Goal: Communication & Community: Connect with others

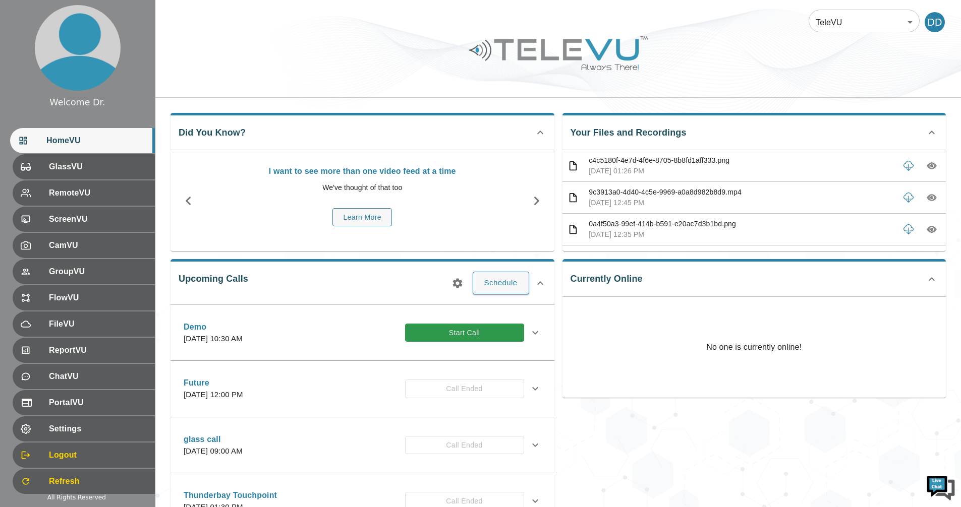
click at [448, 348] on div "Demo [DATE] 10:30 AM Start Call" at bounding box center [362, 333] width 374 height 36
click at [457, 333] on button "Start Call" at bounding box center [464, 333] width 119 height 19
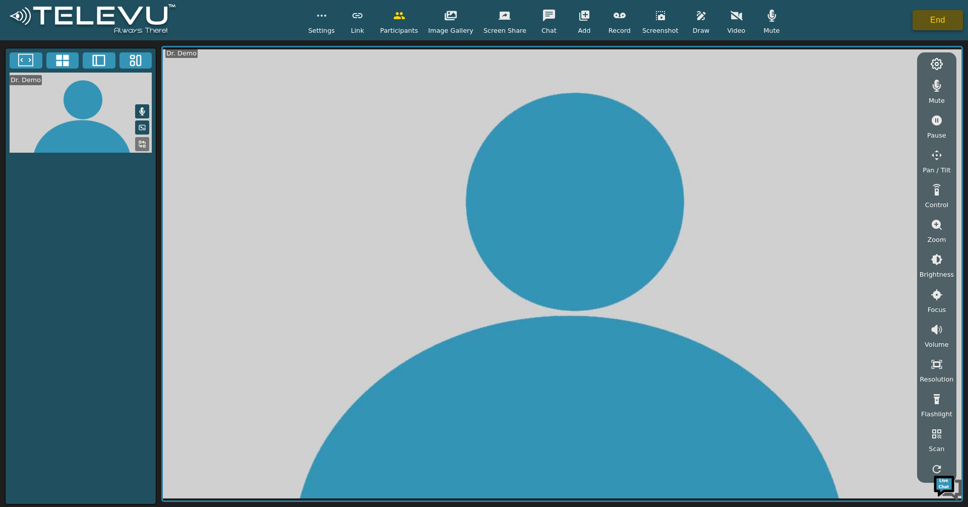
click at [934, 21] on button "End" at bounding box center [938, 20] width 50 height 20
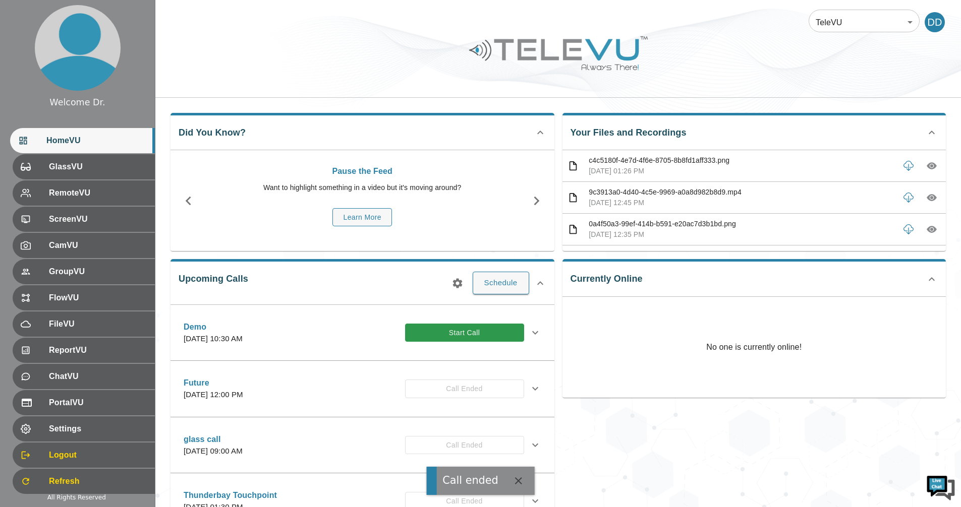
click at [486, 342] on div "Demo [DATE] 10:30 AM Start Call" at bounding box center [354, 333] width 340 height 24
click at [484, 339] on button "Start Call" at bounding box center [464, 333] width 119 height 19
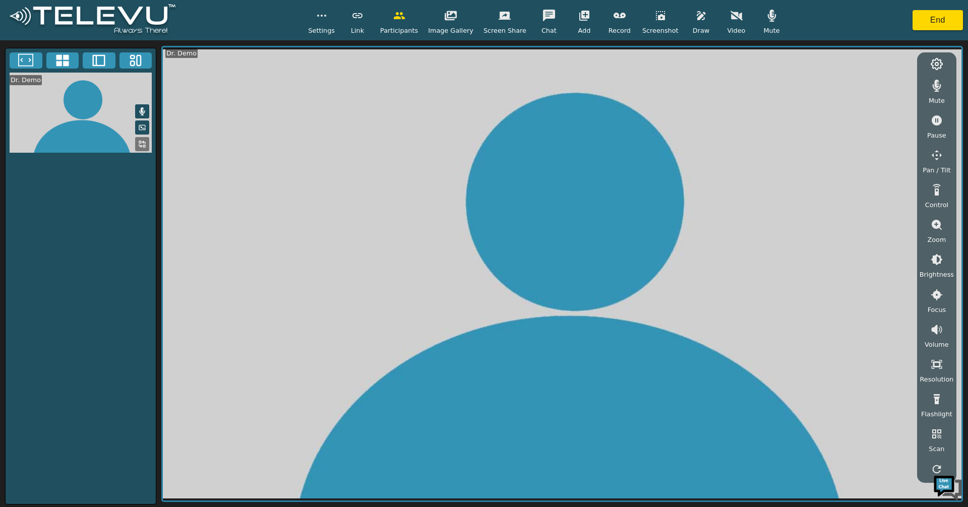
click at [582, 24] on button "button" at bounding box center [584, 16] width 25 height 20
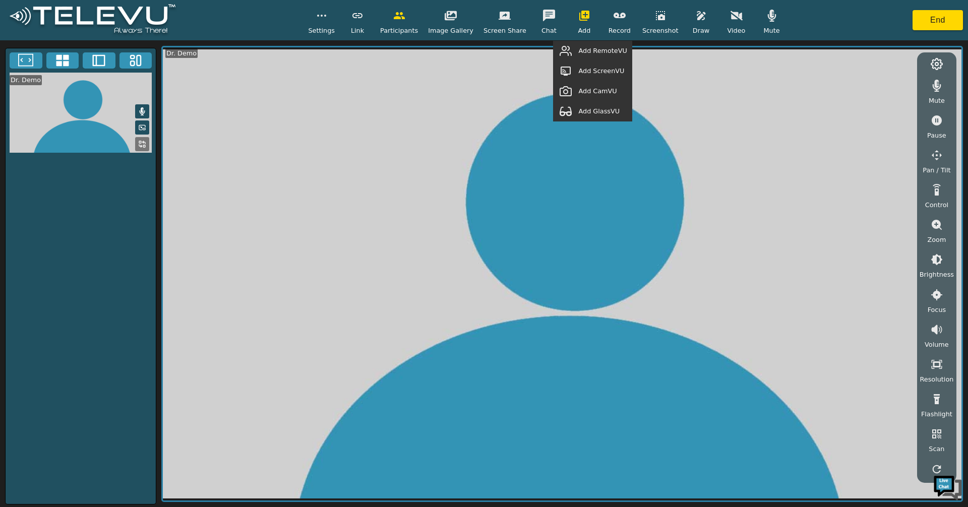
click at [604, 114] on span "Add GlassVU" at bounding box center [598, 111] width 41 height 10
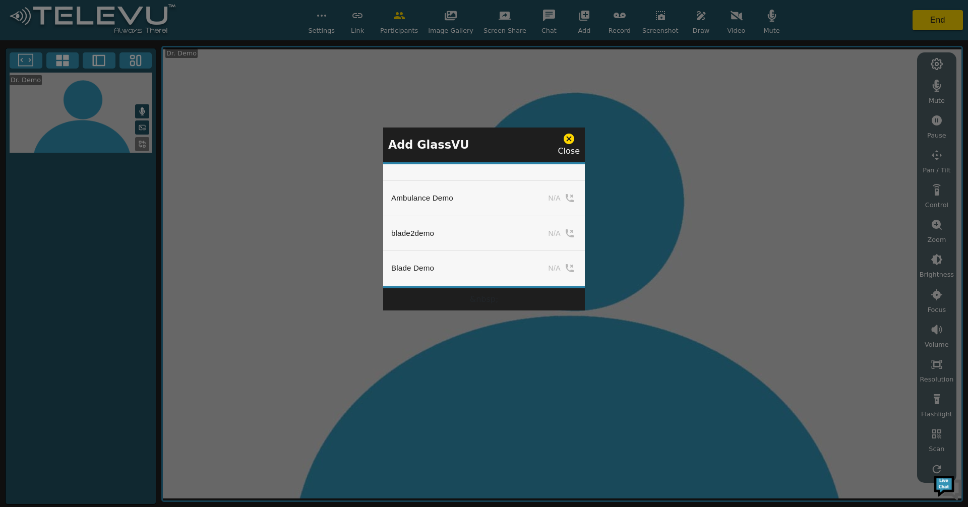
click at [571, 140] on icon at bounding box center [569, 139] width 13 height 13
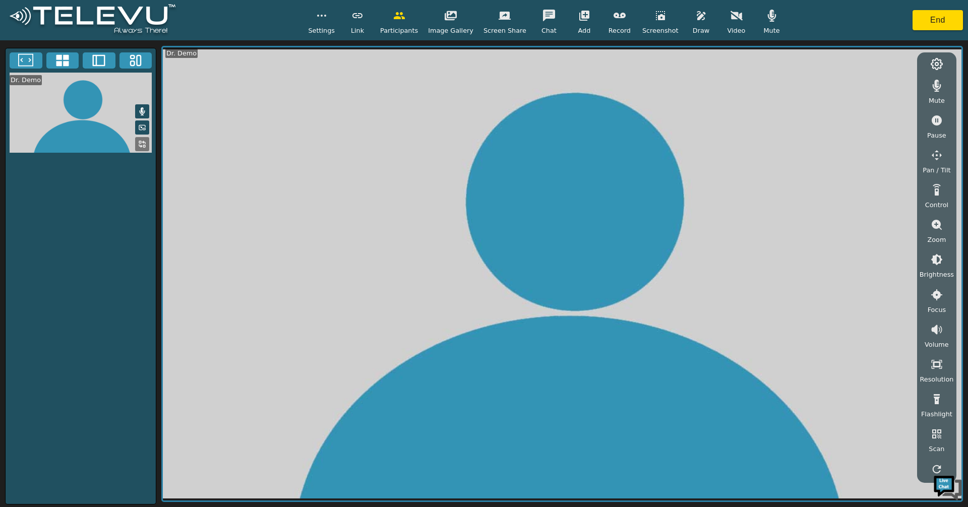
click at [401, 21] on icon "button" at bounding box center [399, 16] width 12 height 12
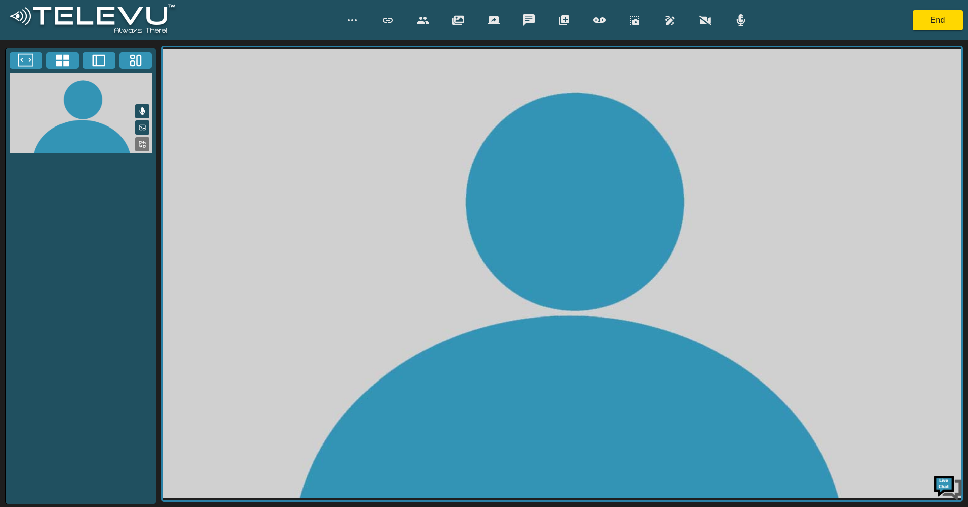
click at [410, 22] on div at bounding box center [422, 20] width 25 height 20
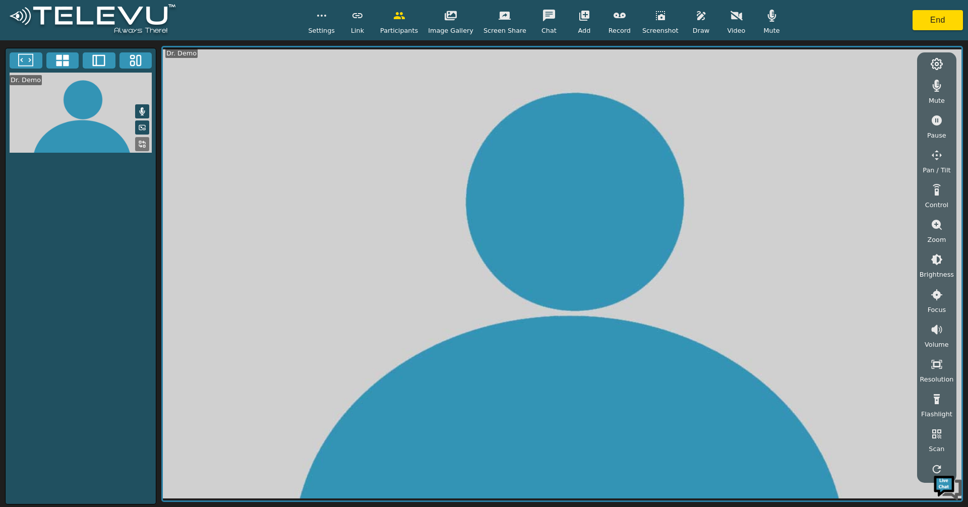
click at [349, 460] on video at bounding box center [562, 273] width 799 height 453
click at [937, 25] on button "End" at bounding box center [938, 20] width 50 height 20
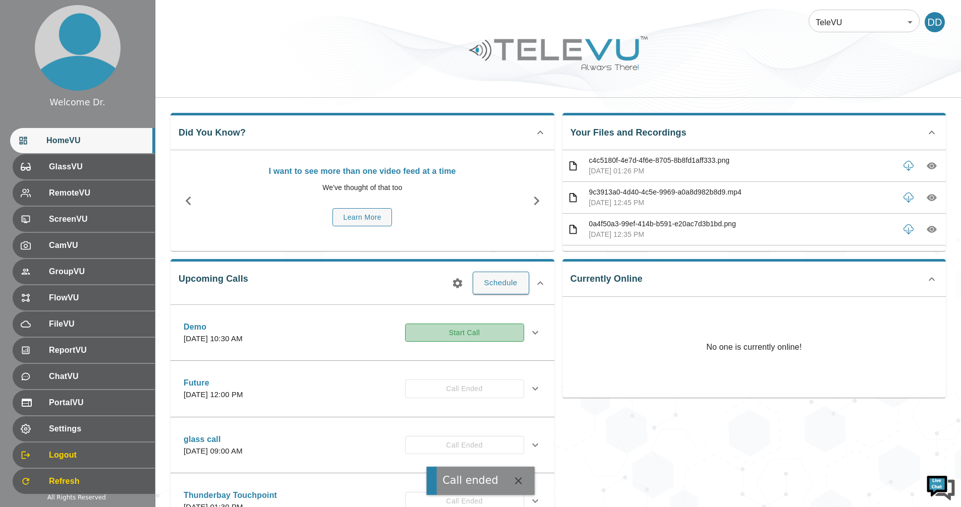
click at [476, 332] on button "Start Call" at bounding box center [464, 333] width 119 height 19
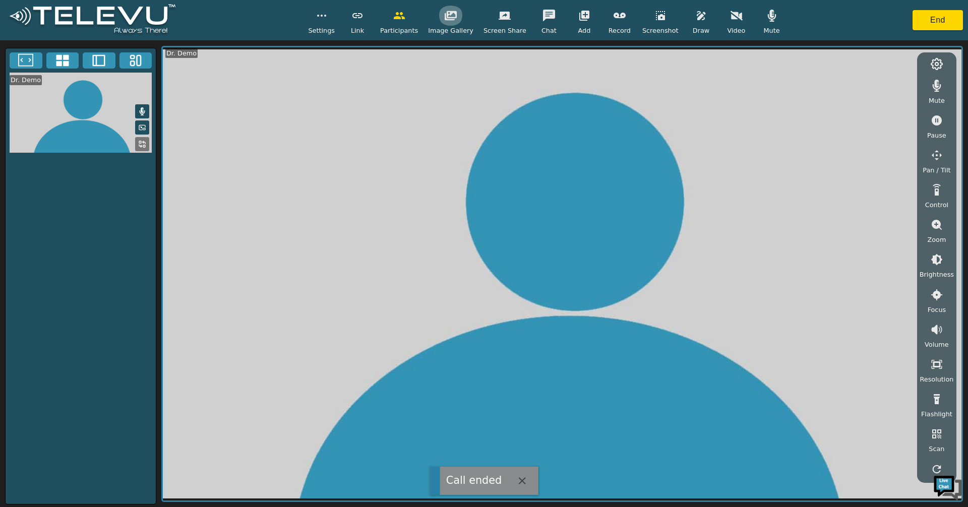
click at [457, 17] on icon "button" at bounding box center [451, 16] width 12 height 10
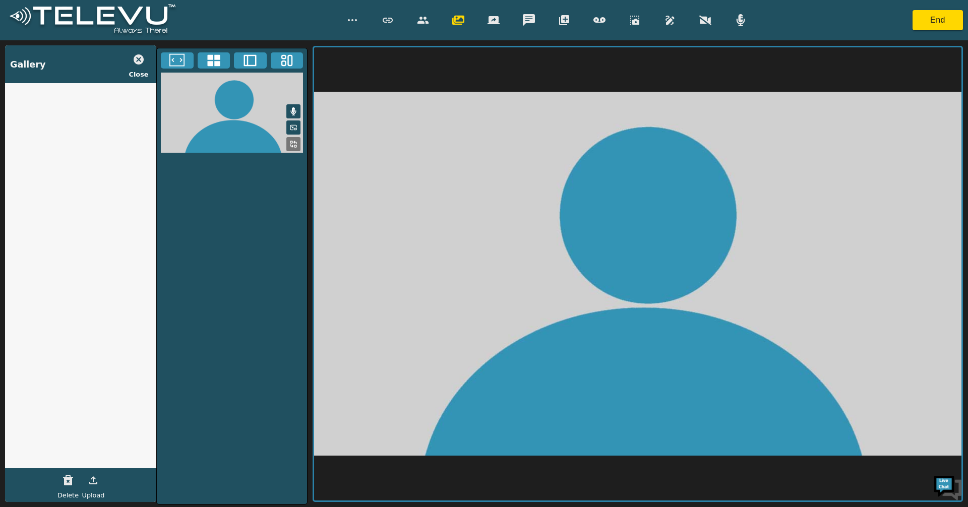
click at [706, 18] on icon "button" at bounding box center [705, 21] width 12 height 10
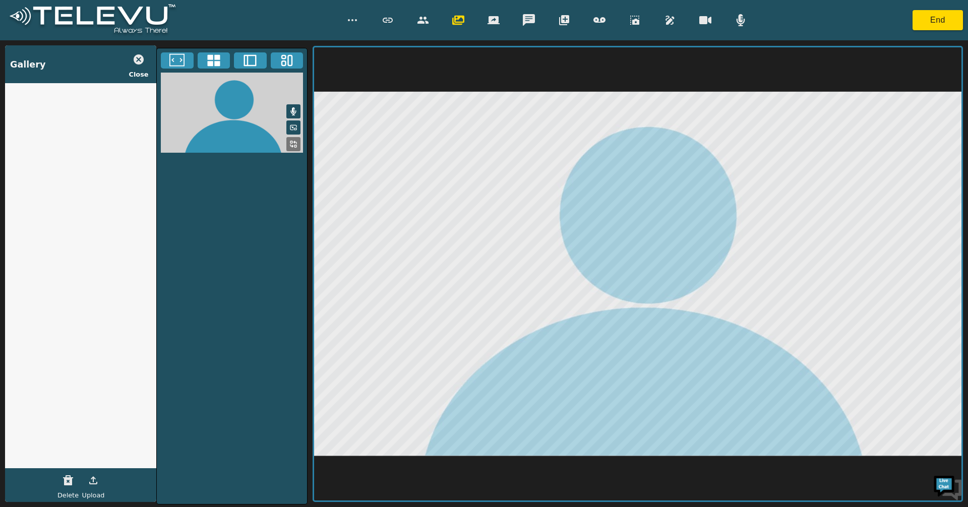
click at [632, 20] on icon "button" at bounding box center [634, 20] width 9 height 9
